Goal: Information Seeking & Learning: Learn about a topic

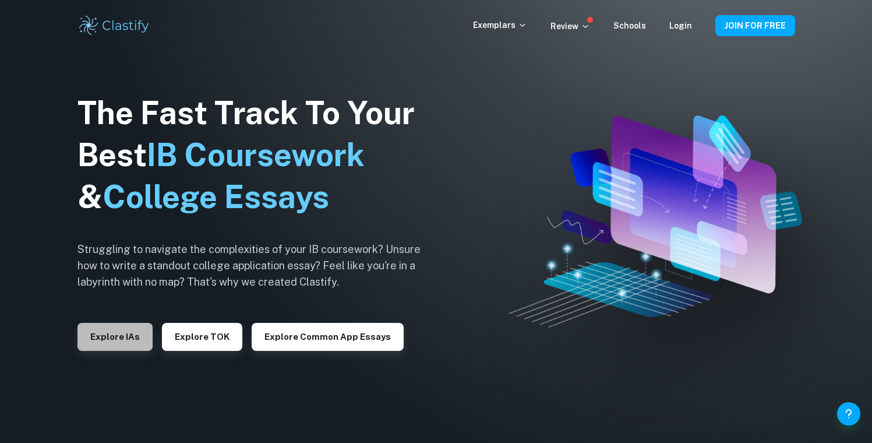
click at [146, 334] on button "Explore IAs" at bounding box center [114, 337] width 75 height 28
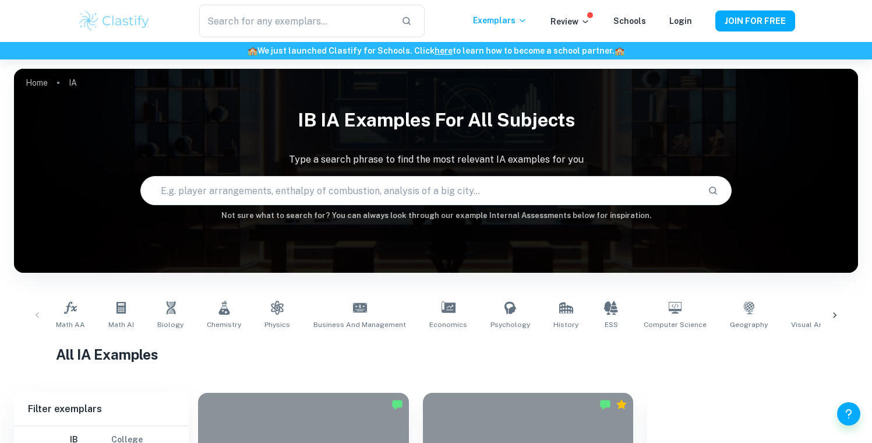
click at [329, 192] on input "text" at bounding box center [419, 190] width 557 height 33
type input "Economics"
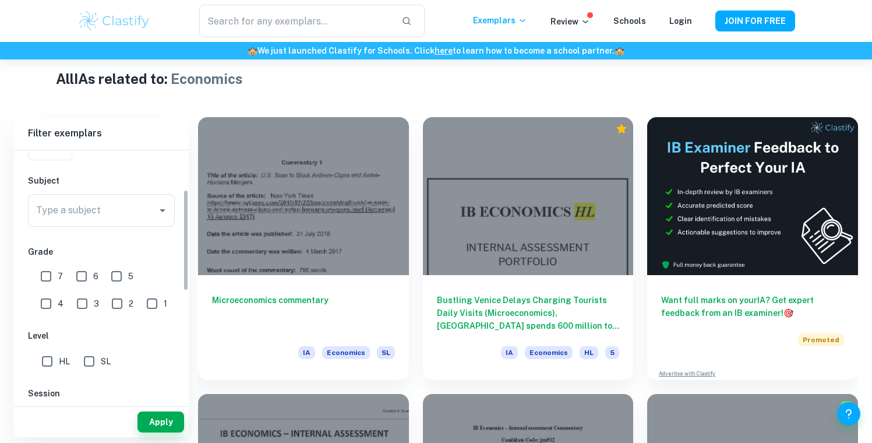
scroll to position [114, 0]
click at [44, 269] on input "7" at bounding box center [45, 271] width 23 height 23
checkbox input "true"
click at [104, 206] on input "Type a subject" at bounding box center [92, 206] width 119 height 22
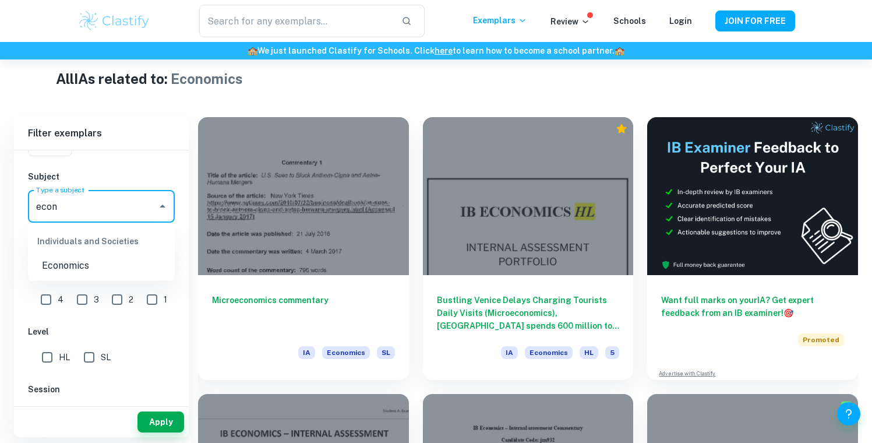
click at [89, 259] on li "Economics" at bounding box center [101, 265] width 147 height 21
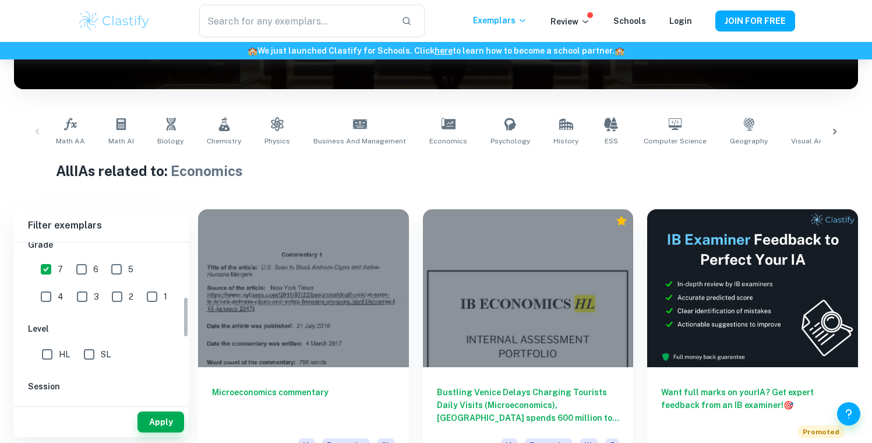
scroll to position [192, 0]
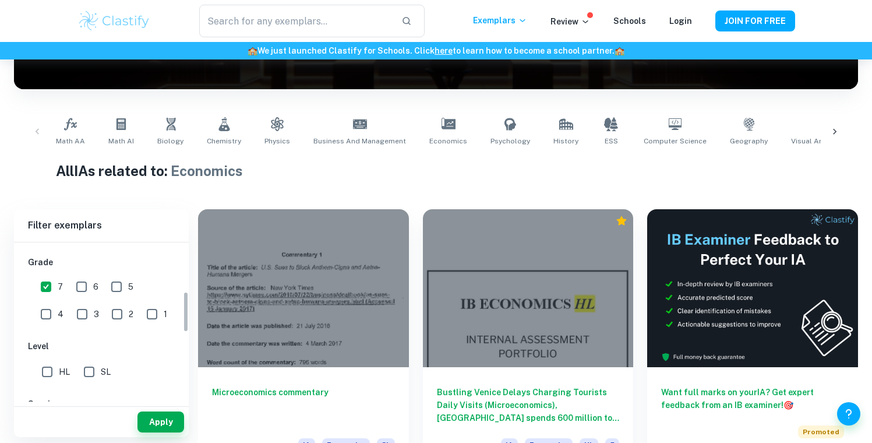
type input "Economics"
click at [114, 376] on div "SL" at bounding box center [99, 369] width 41 height 28
click at [103, 376] on span "SL" at bounding box center [106, 371] width 10 height 13
click at [101, 376] on input "SL" at bounding box center [88, 371] width 23 height 23
checkbox input "true"
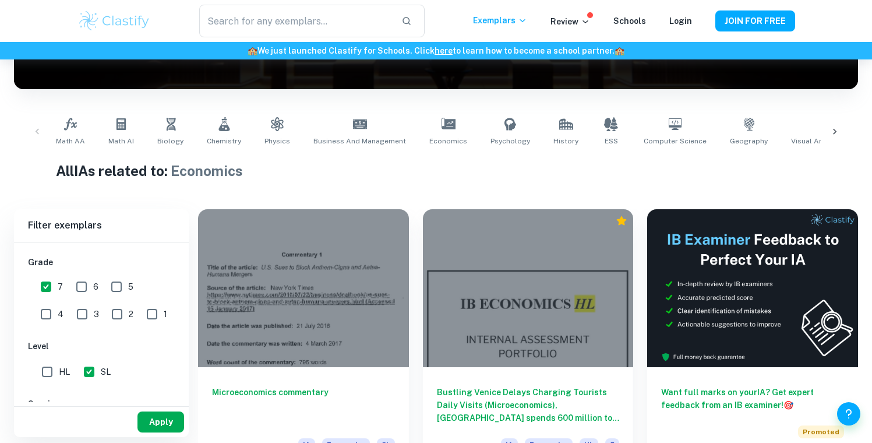
click at [169, 426] on button "Apply" at bounding box center [160, 421] width 47 height 21
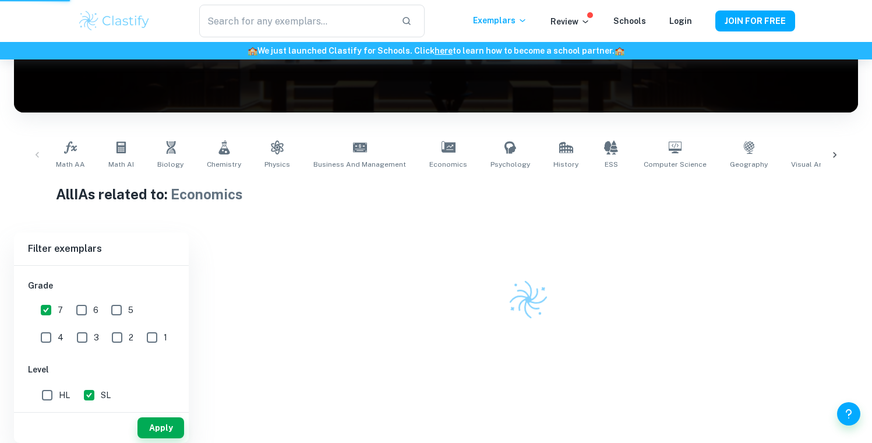
scroll to position [125, 0]
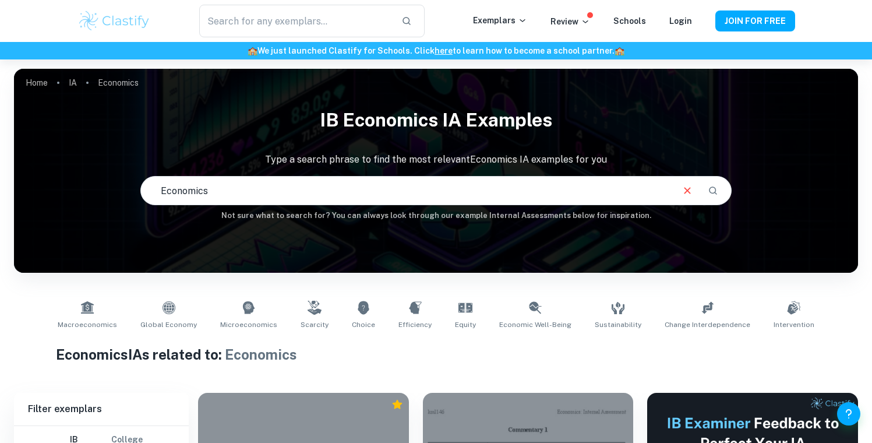
click at [451, 193] on input "Economics" at bounding box center [406, 190] width 530 height 33
type input "microeconomics"
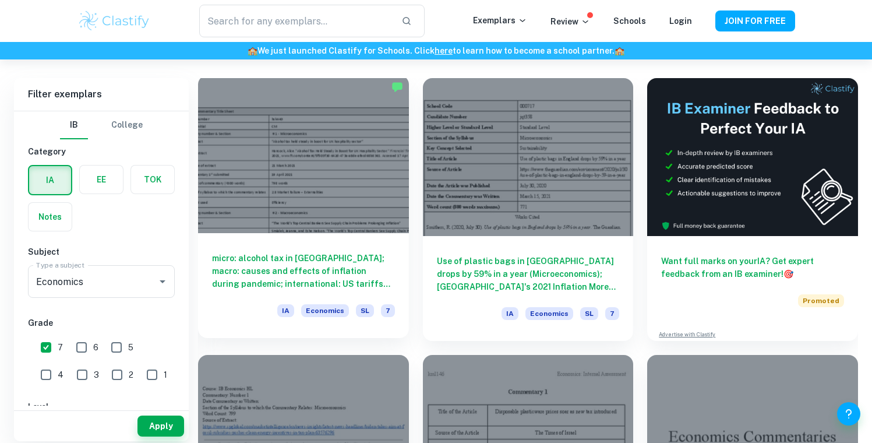
scroll to position [302, 0]
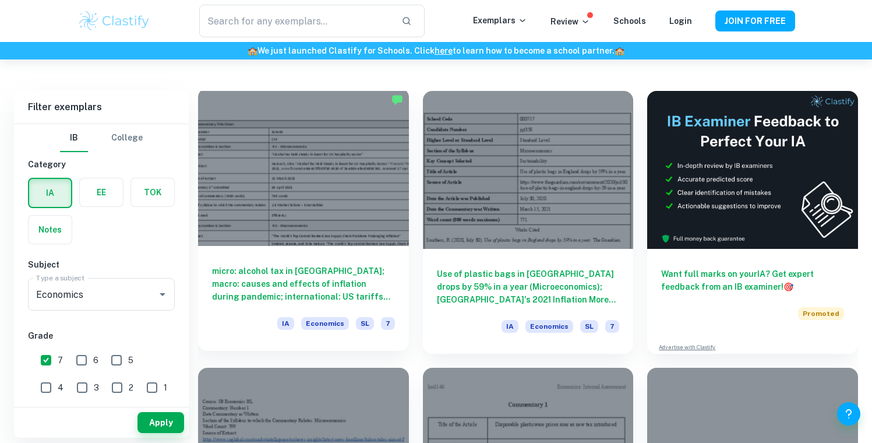
click at [387, 296] on h6 "micro: alcohol tax in [GEOGRAPHIC_DATA]; macro: causes and effects of inflation…" at bounding box center [303, 283] width 183 height 38
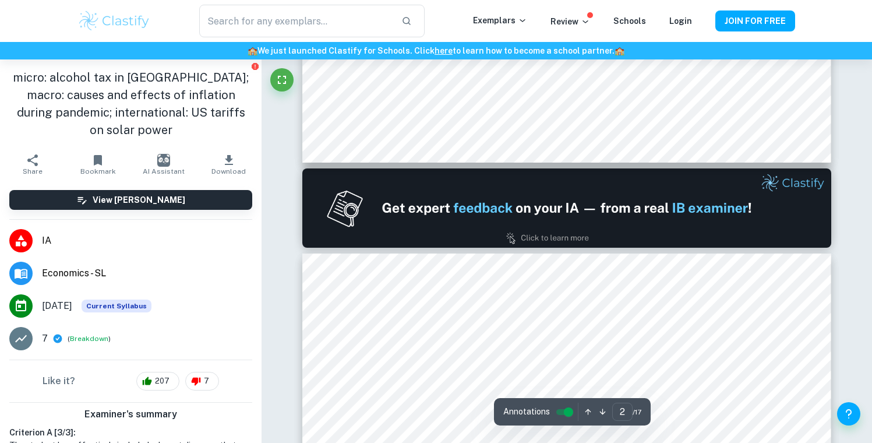
type input "1"
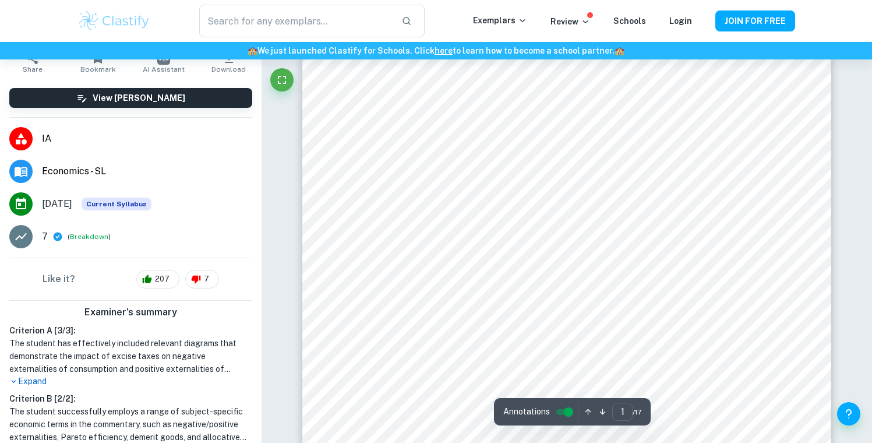
scroll to position [172, 0]
